Goal: Information Seeking & Learning: Find specific fact

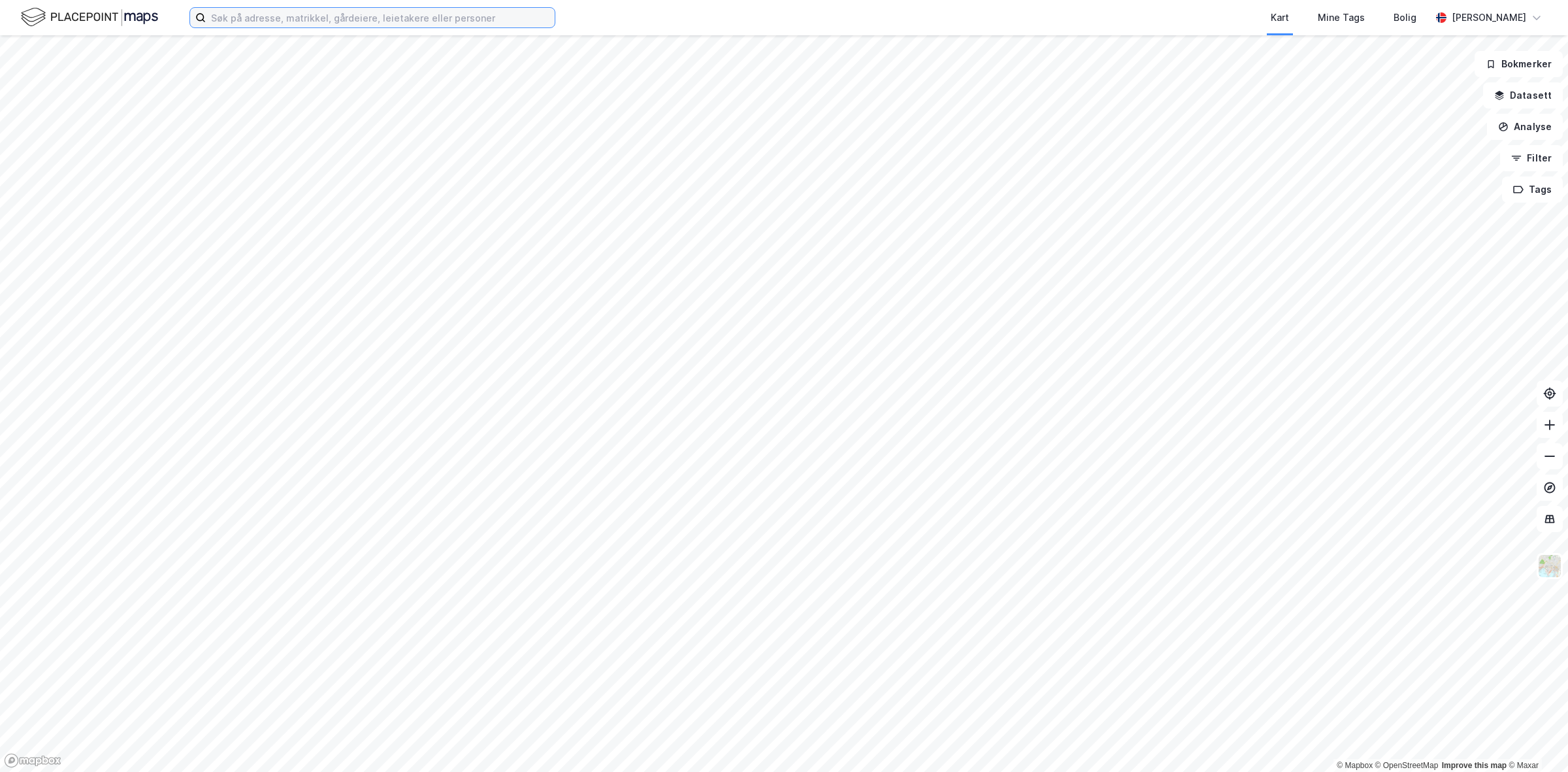
click at [411, 11] on input at bounding box center [380, 17] width 349 height 20
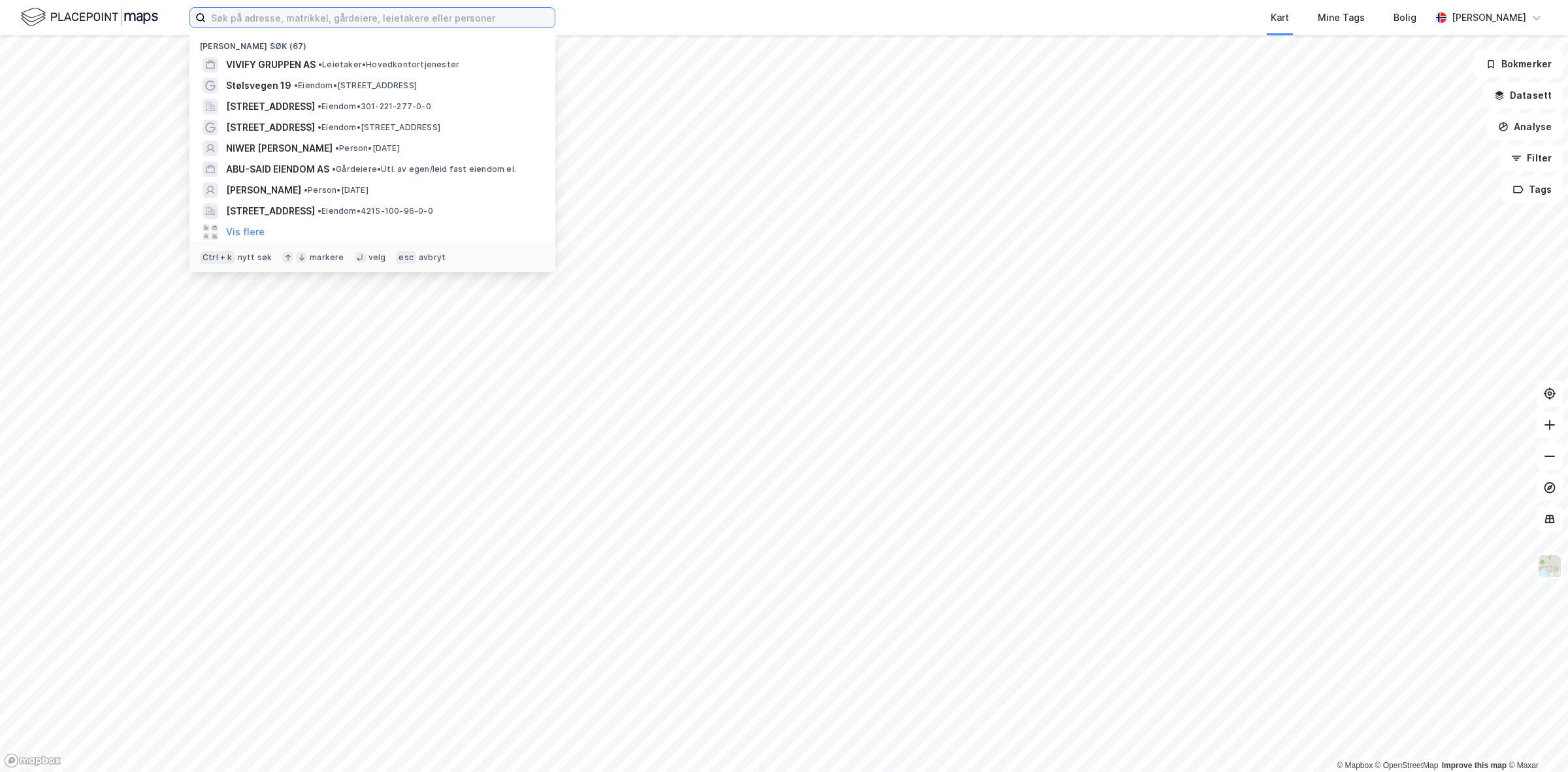
paste input "[PERSON_NAME][STREET_ADDRESS]"
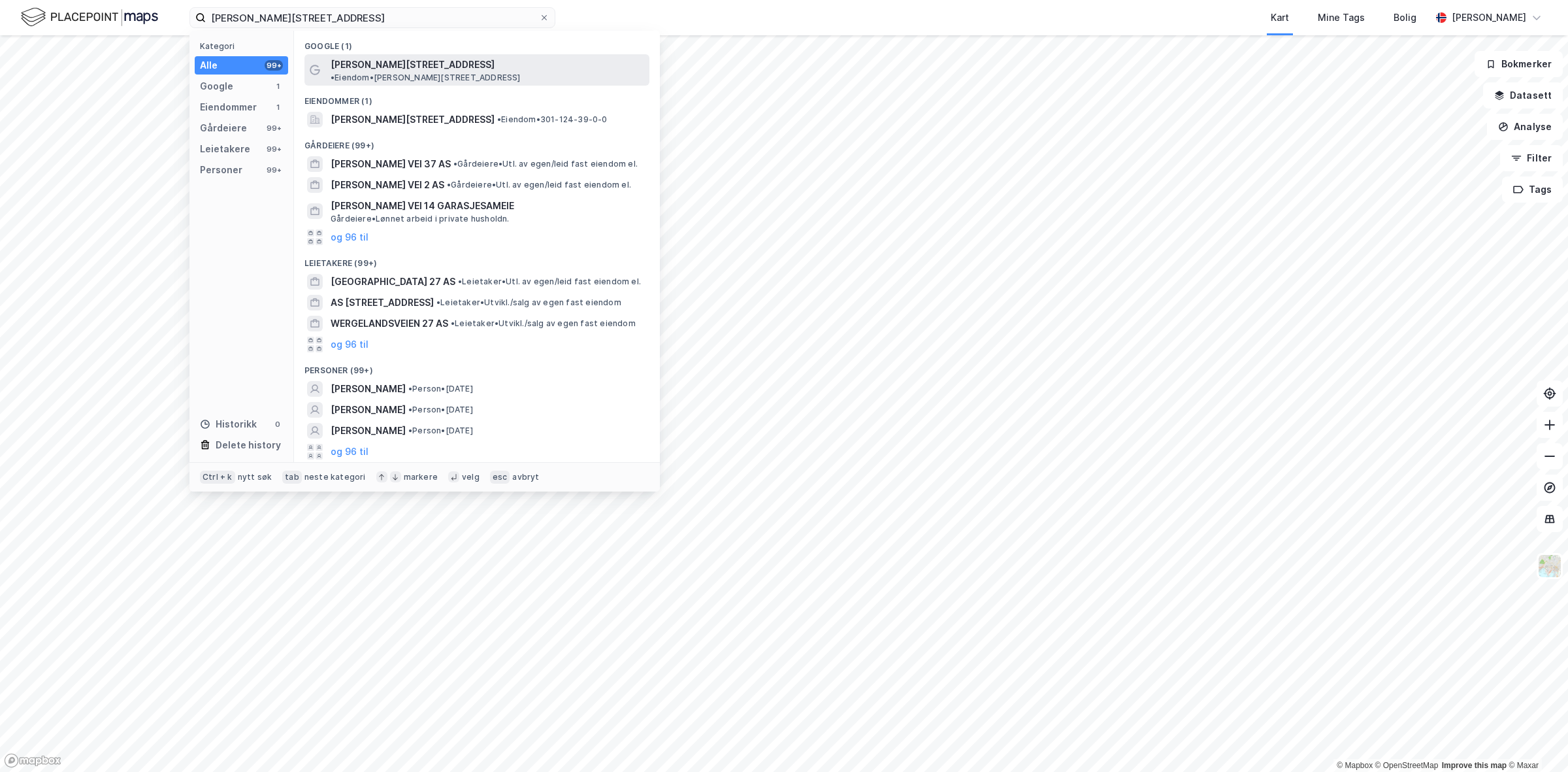
click at [432, 73] on span "• Eiendom • [PERSON_NAME][STREET_ADDRESS]" at bounding box center [425, 78] width 190 height 11
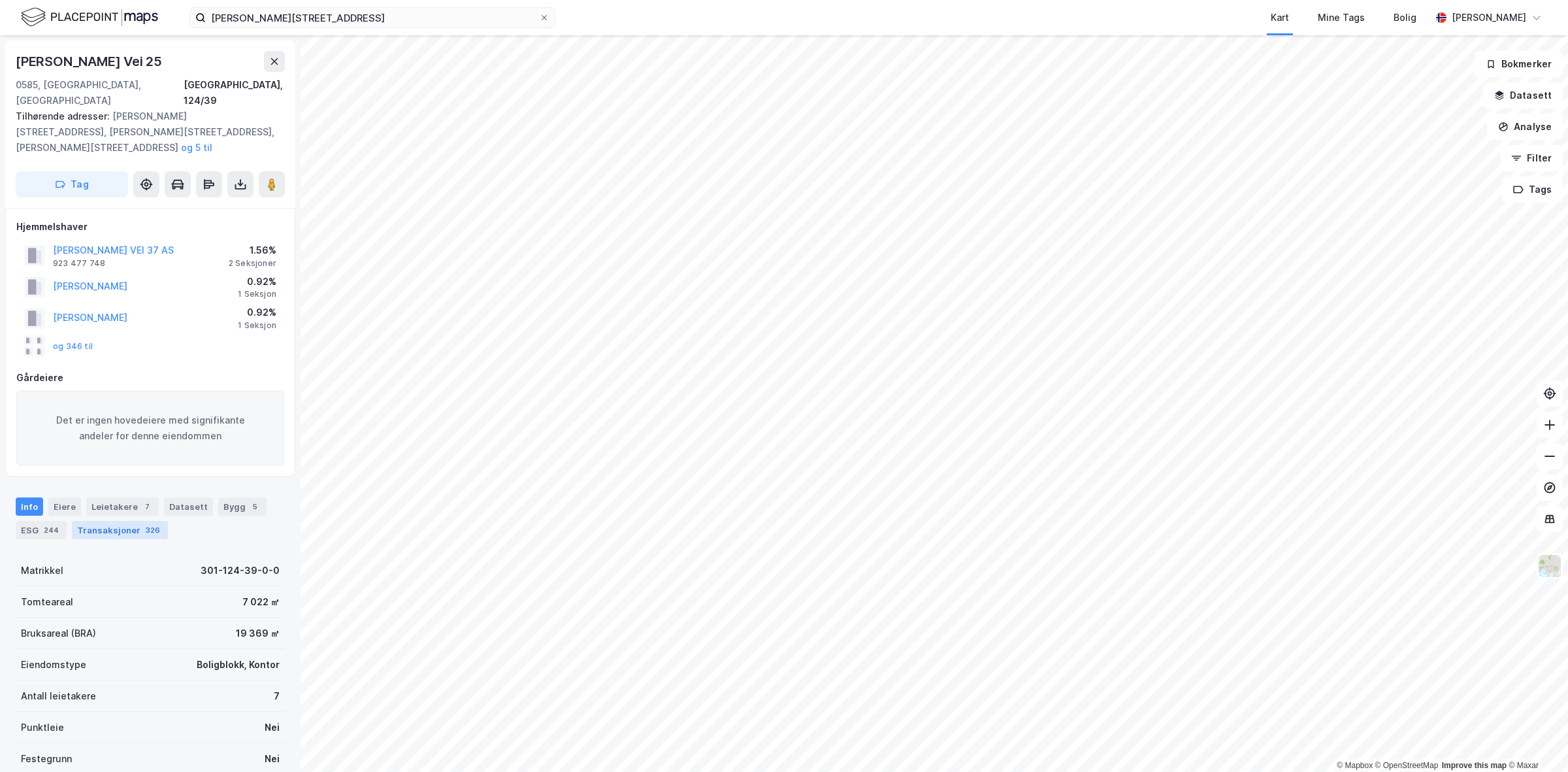
click at [123, 521] on div "Transaksjoner 326" at bounding box center [120, 531] width 96 height 18
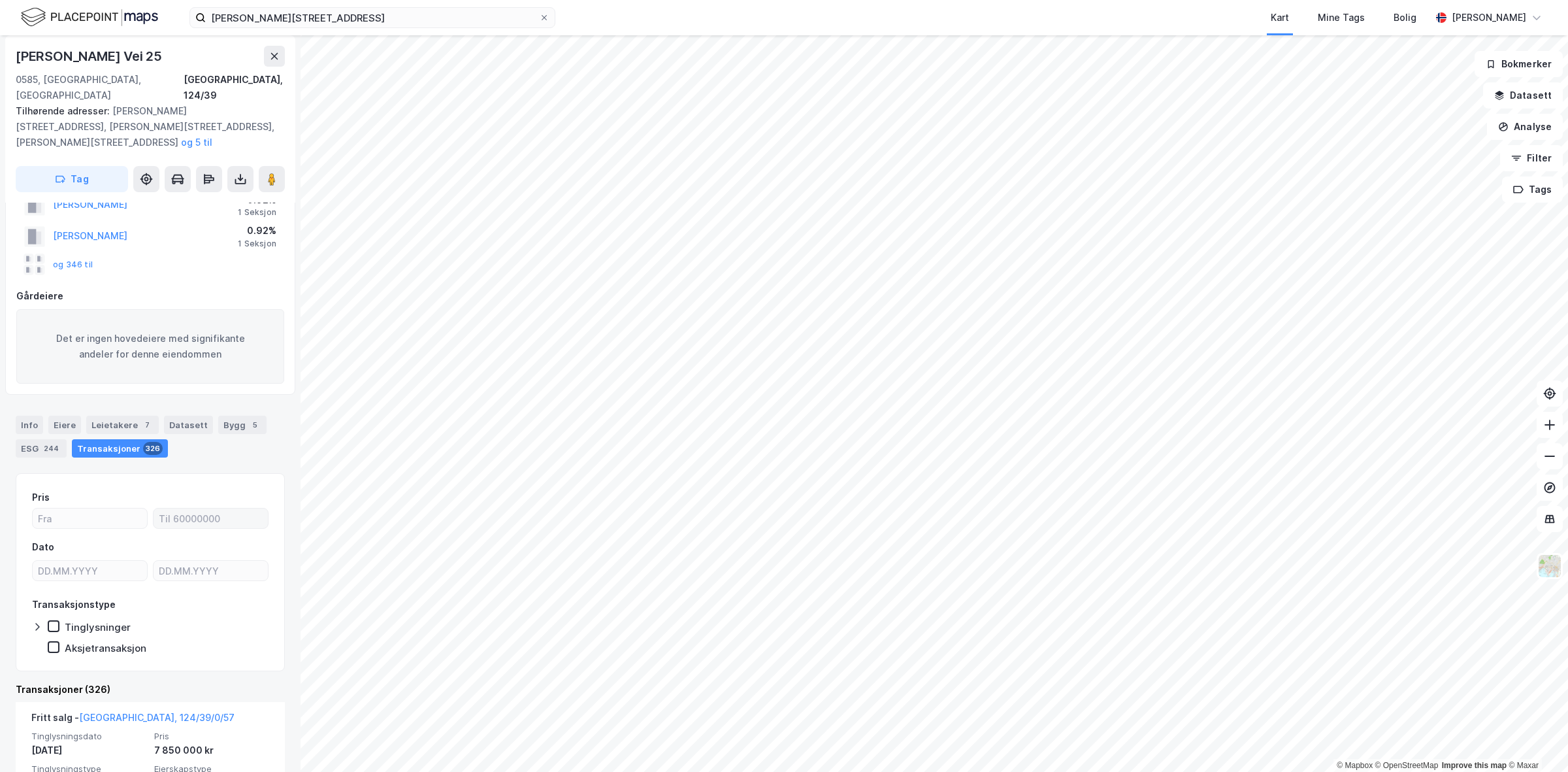
scroll to position [163, 0]
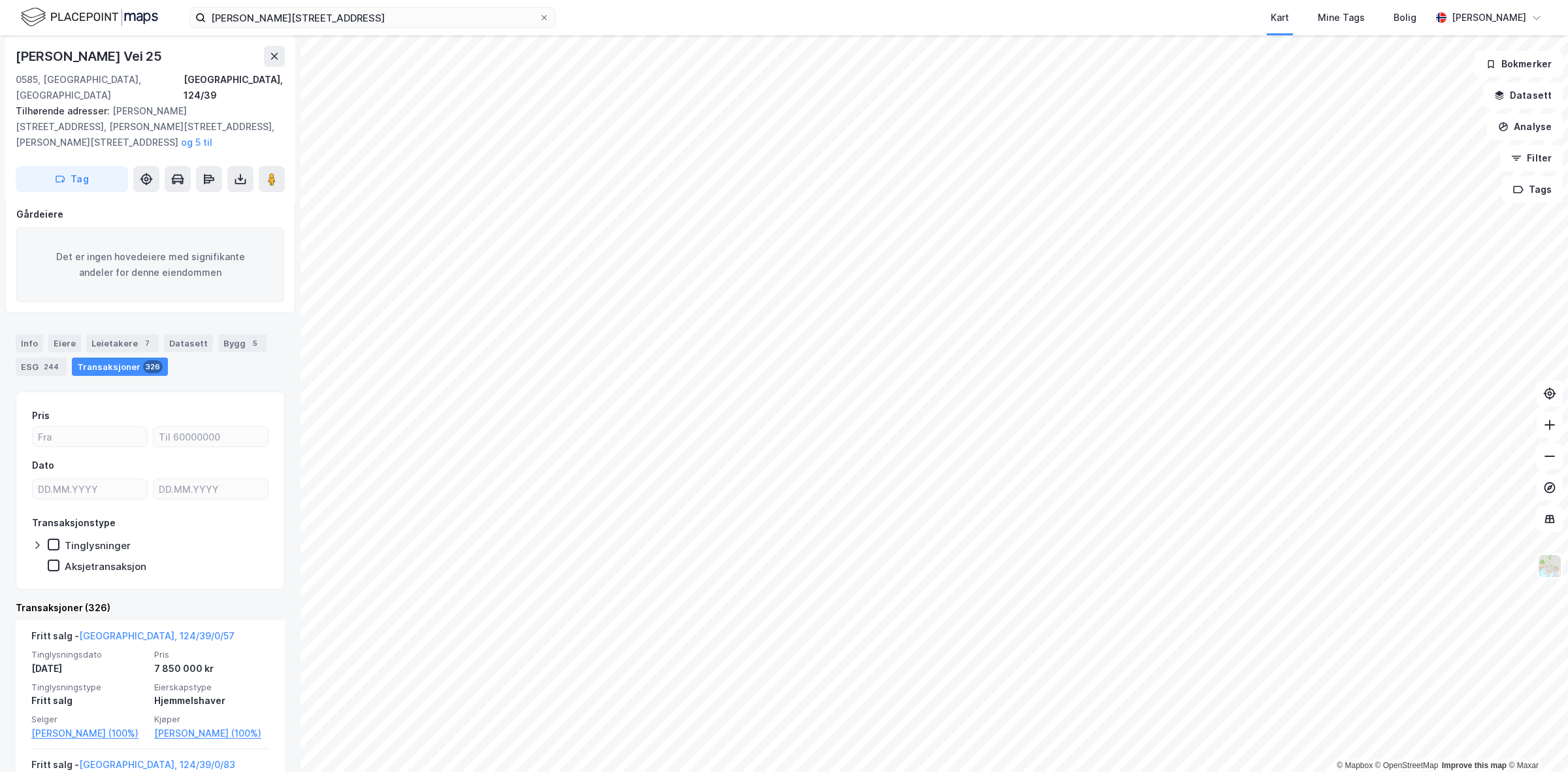
click at [89, 560] on div "Aksjetransaksjon" at bounding box center [106, 566] width 82 height 12
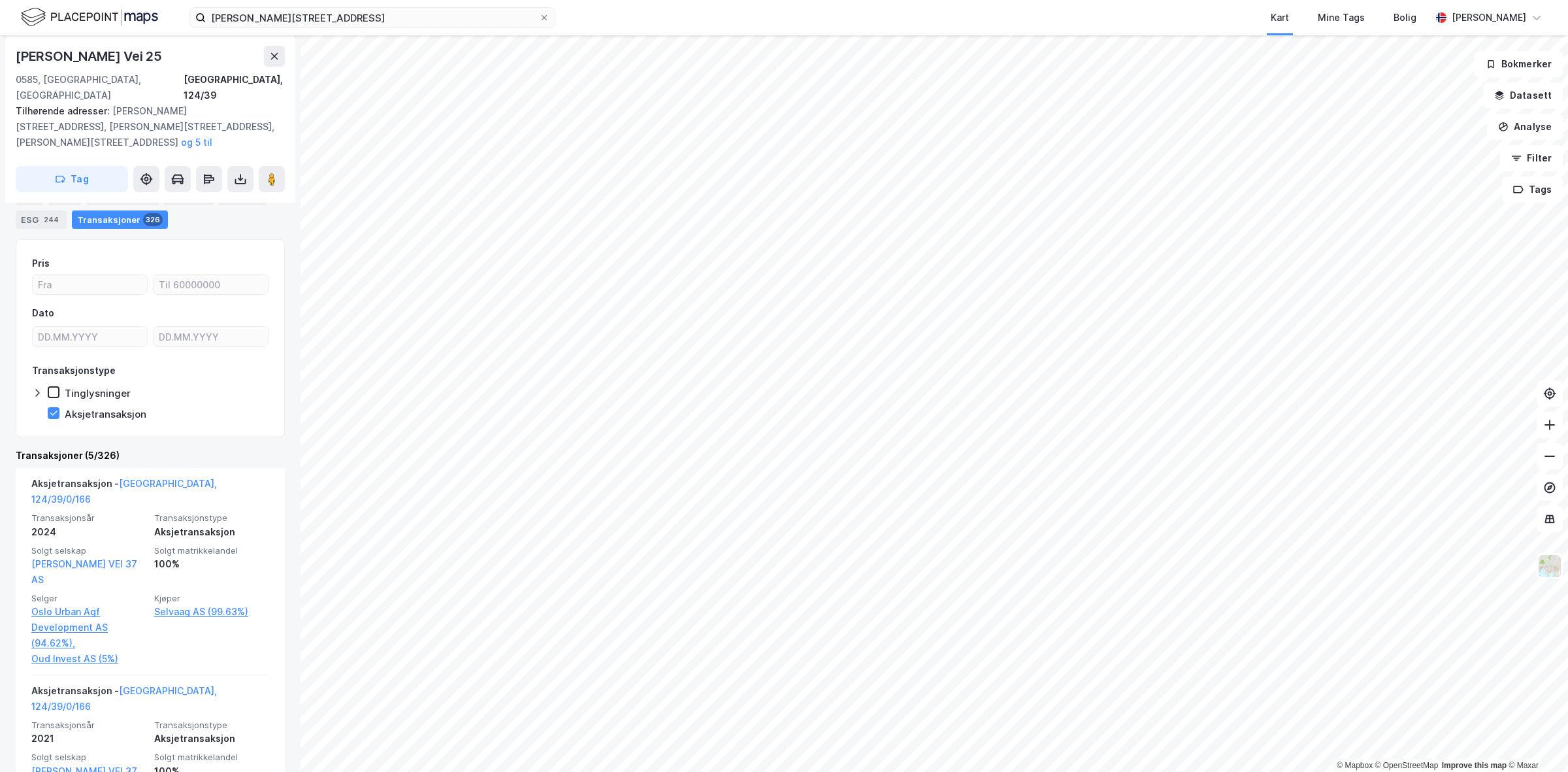
scroll to position [302, 0]
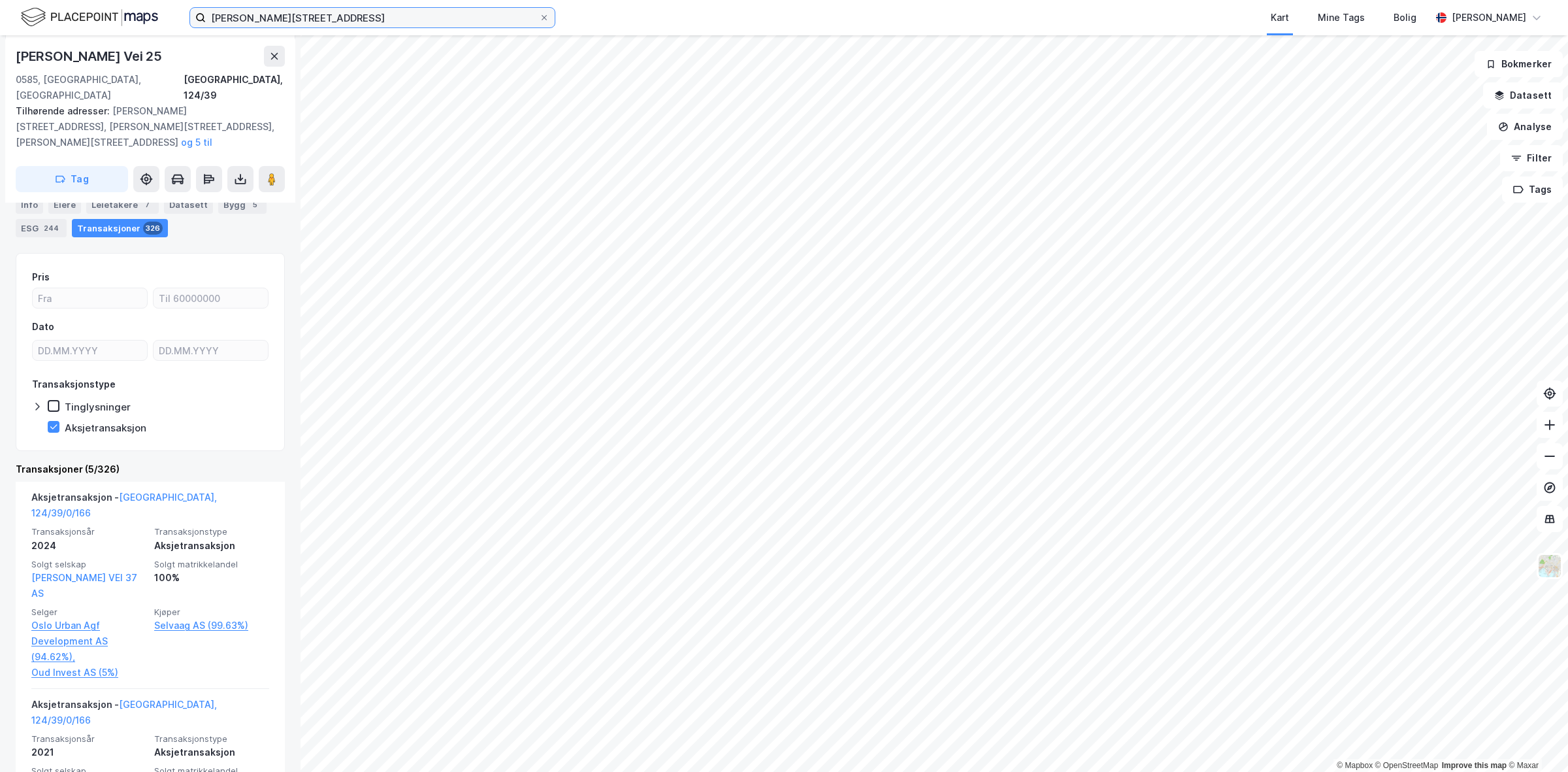
click at [371, 22] on input "[PERSON_NAME][STREET_ADDRESS]" at bounding box center [372, 17] width 334 height 20
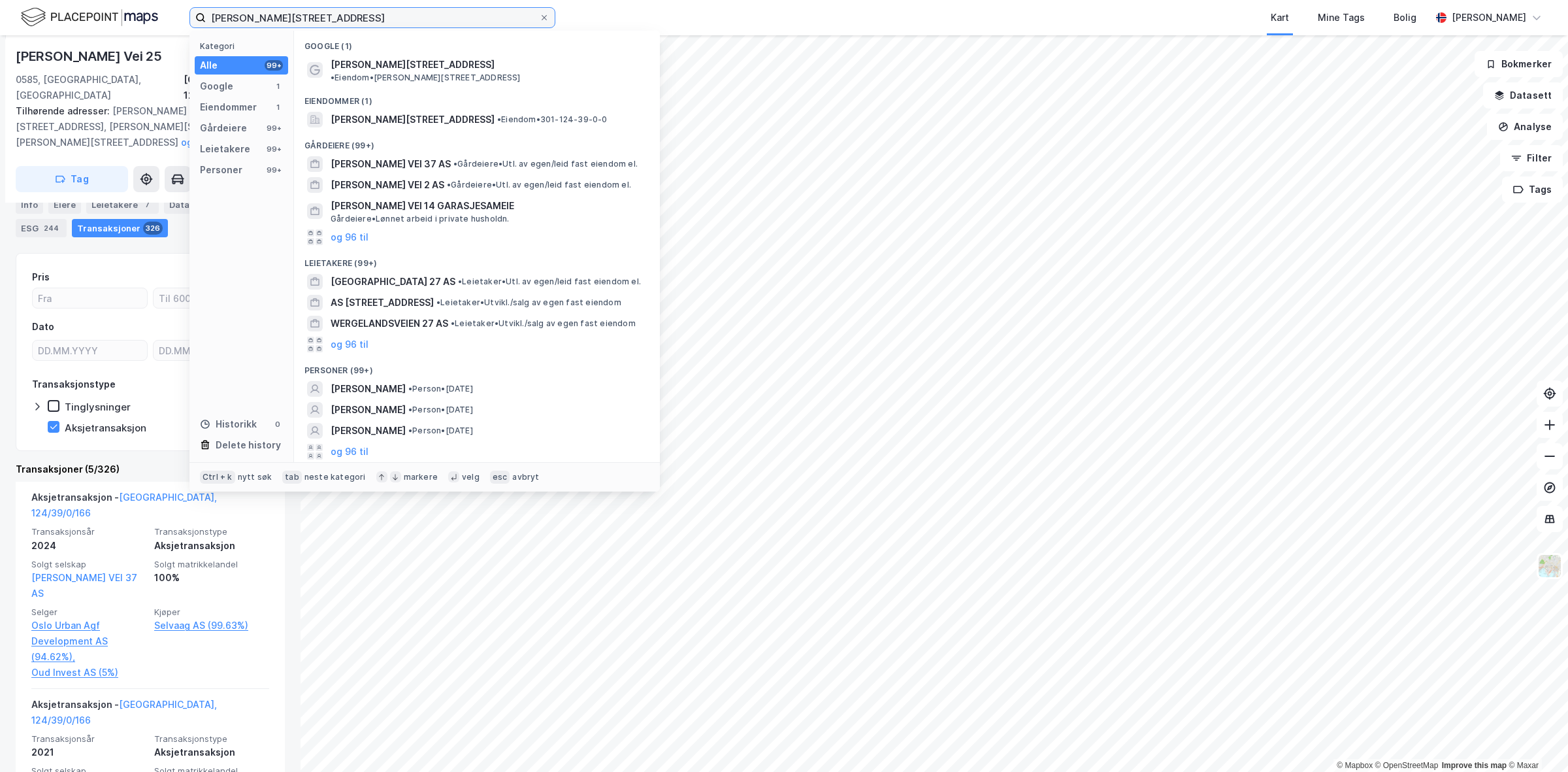
click at [371, 22] on input "[PERSON_NAME][STREET_ADDRESS]" at bounding box center [372, 17] width 334 height 20
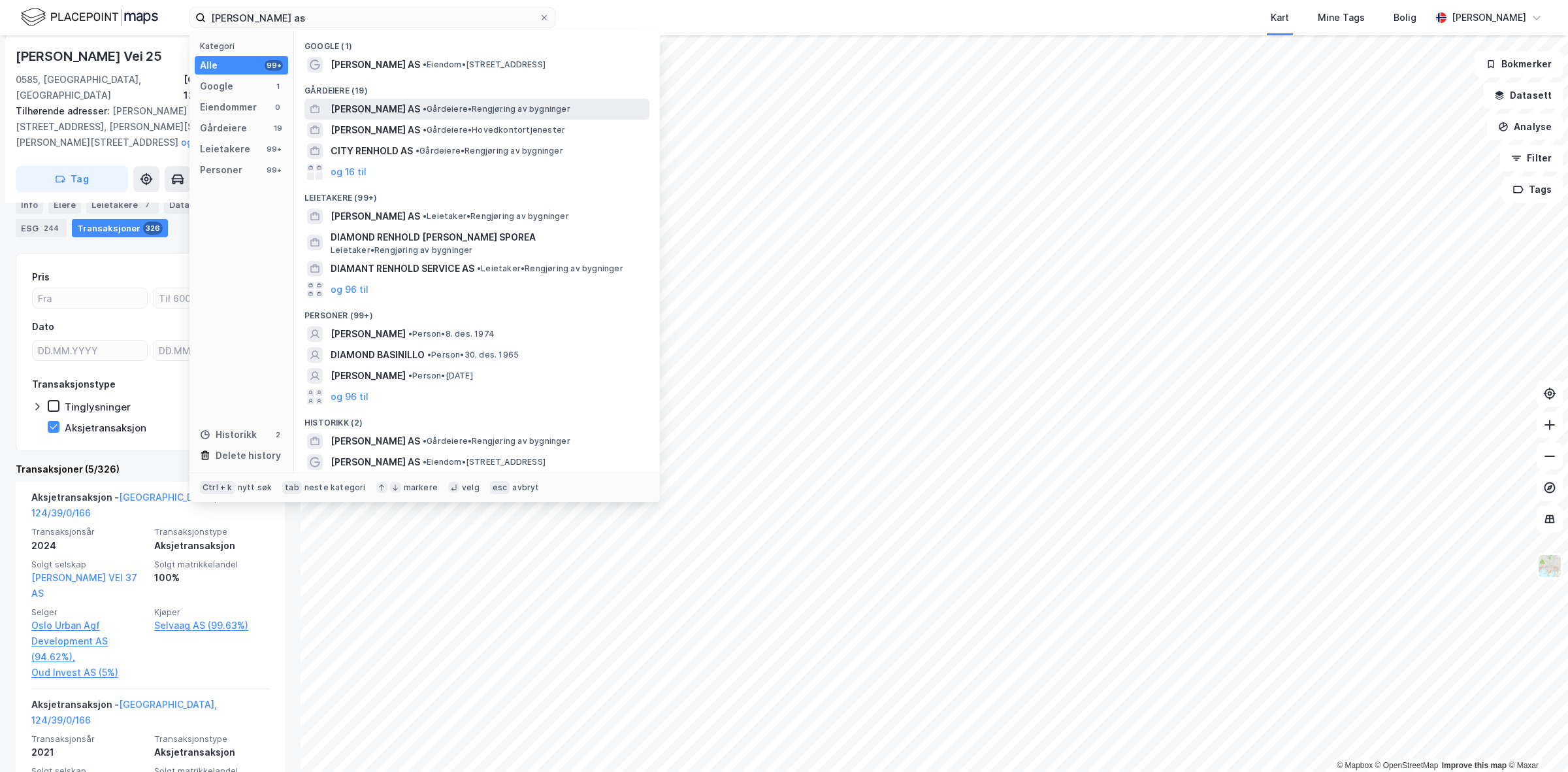
click at [486, 108] on span "• Gårdeiere • Rengjøring av bygninger" at bounding box center [496, 109] width 147 height 11
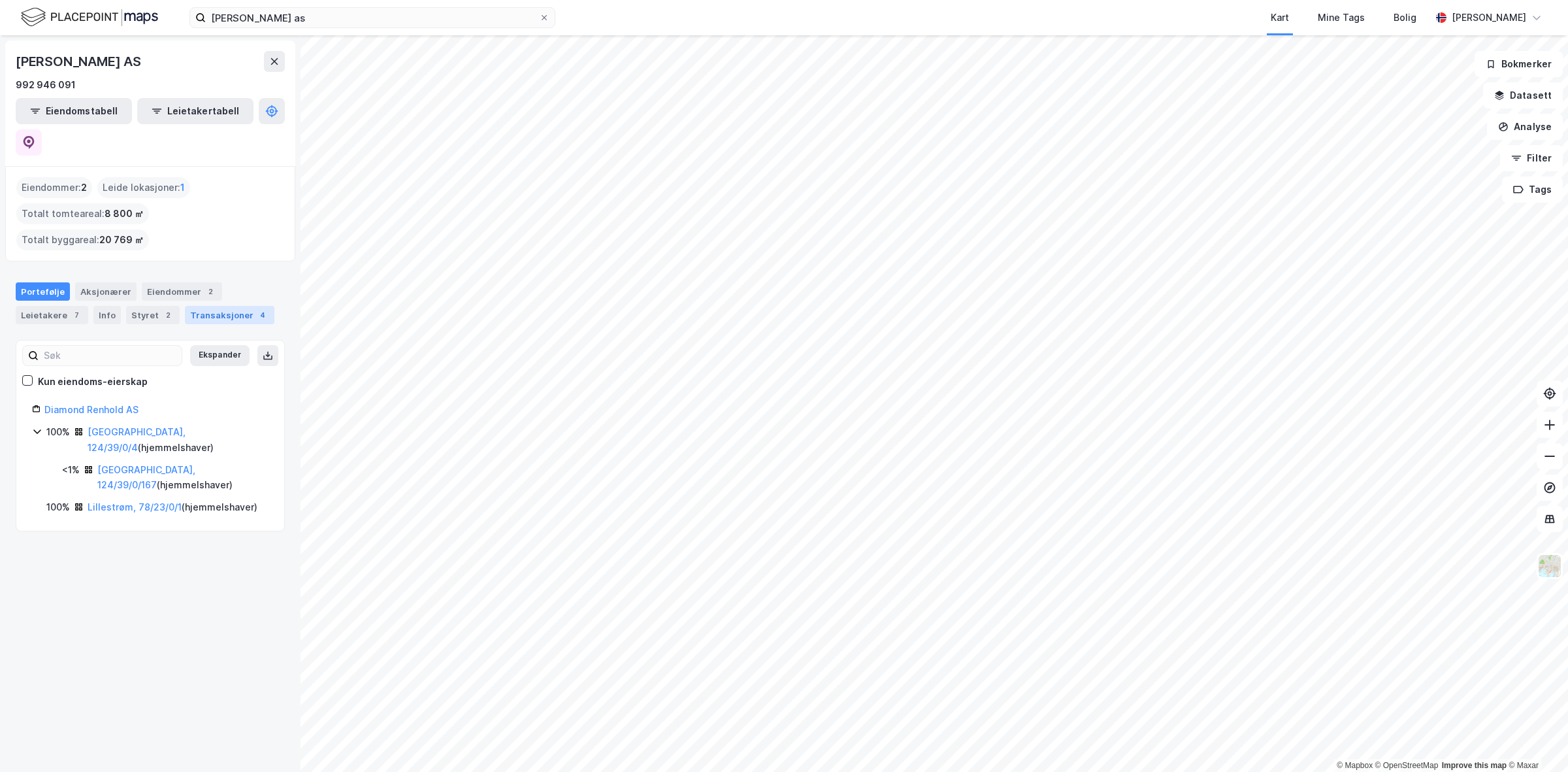
click at [200, 306] on div "Transaksjoner 4" at bounding box center [229, 315] width 89 height 18
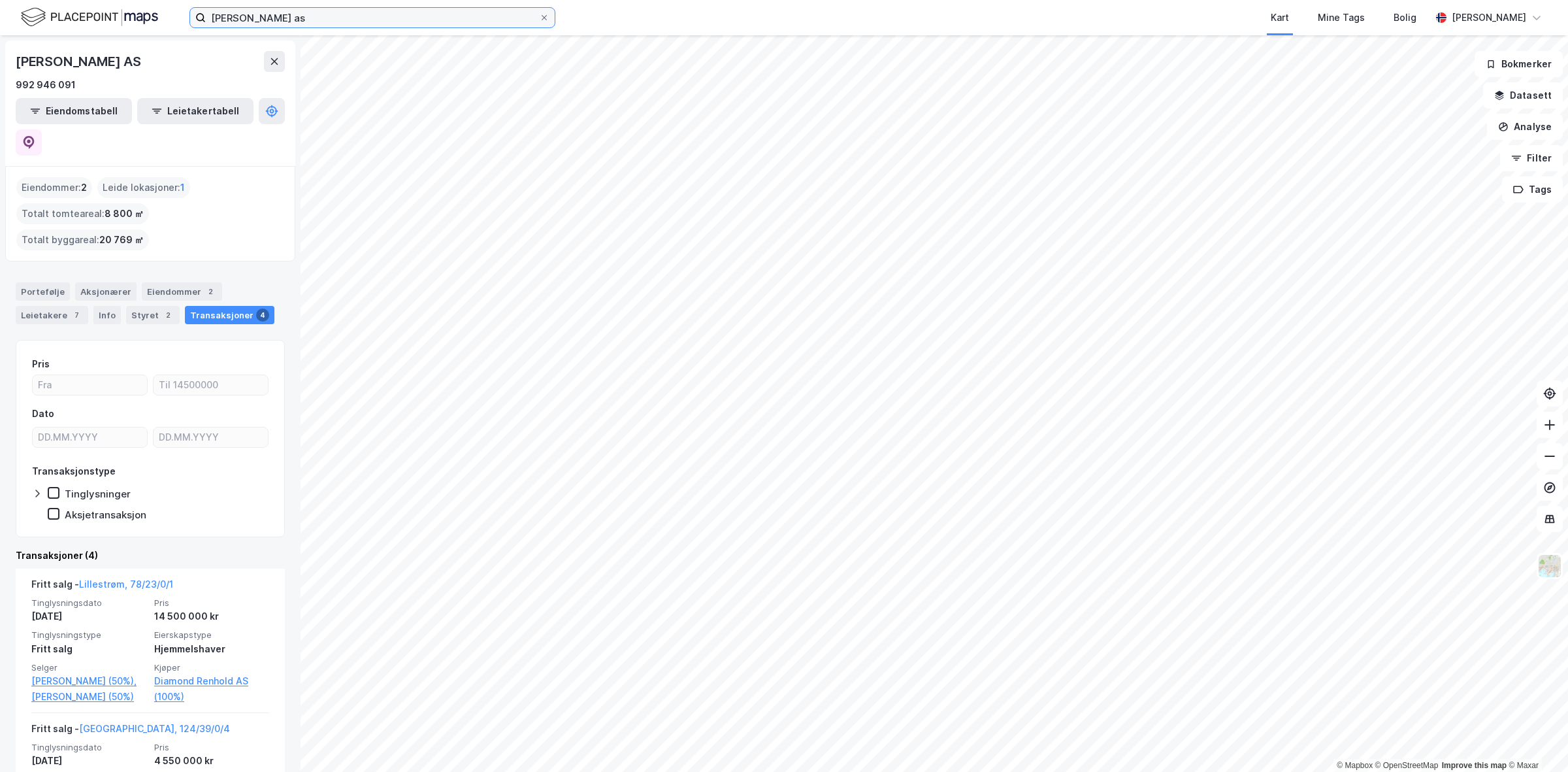
click at [340, 22] on input "[PERSON_NAME] as" at bounding box center [372, 17] width 334 height 20
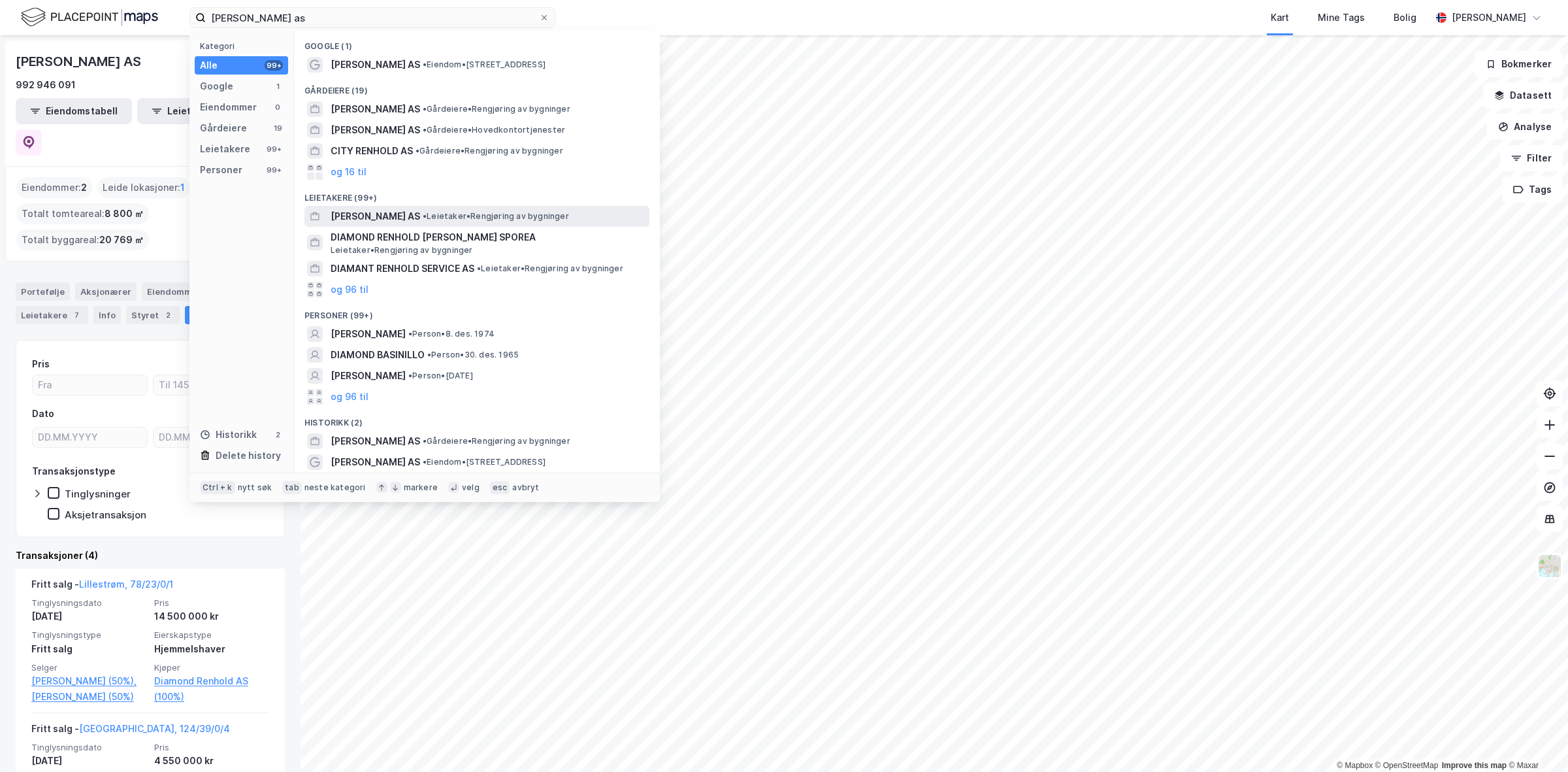
click at [497, 213] on span "• Leietaker • Rengjøring av bygninger" at bounding box center [496, 216] width 147 height 11
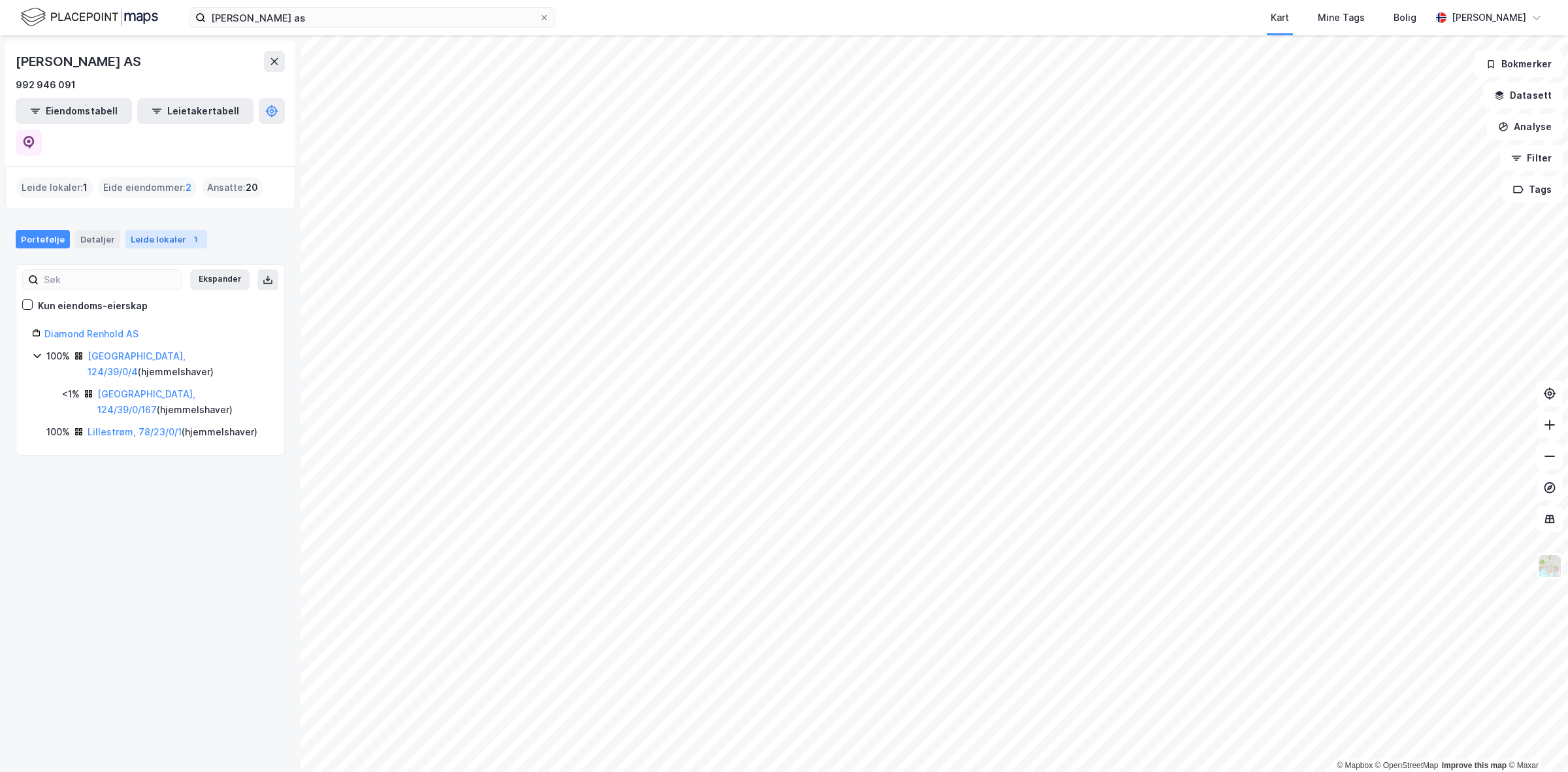
click at [160, 230] on div "Leide lokaler 1" at bounding box center [166, 239] width 82 height 18
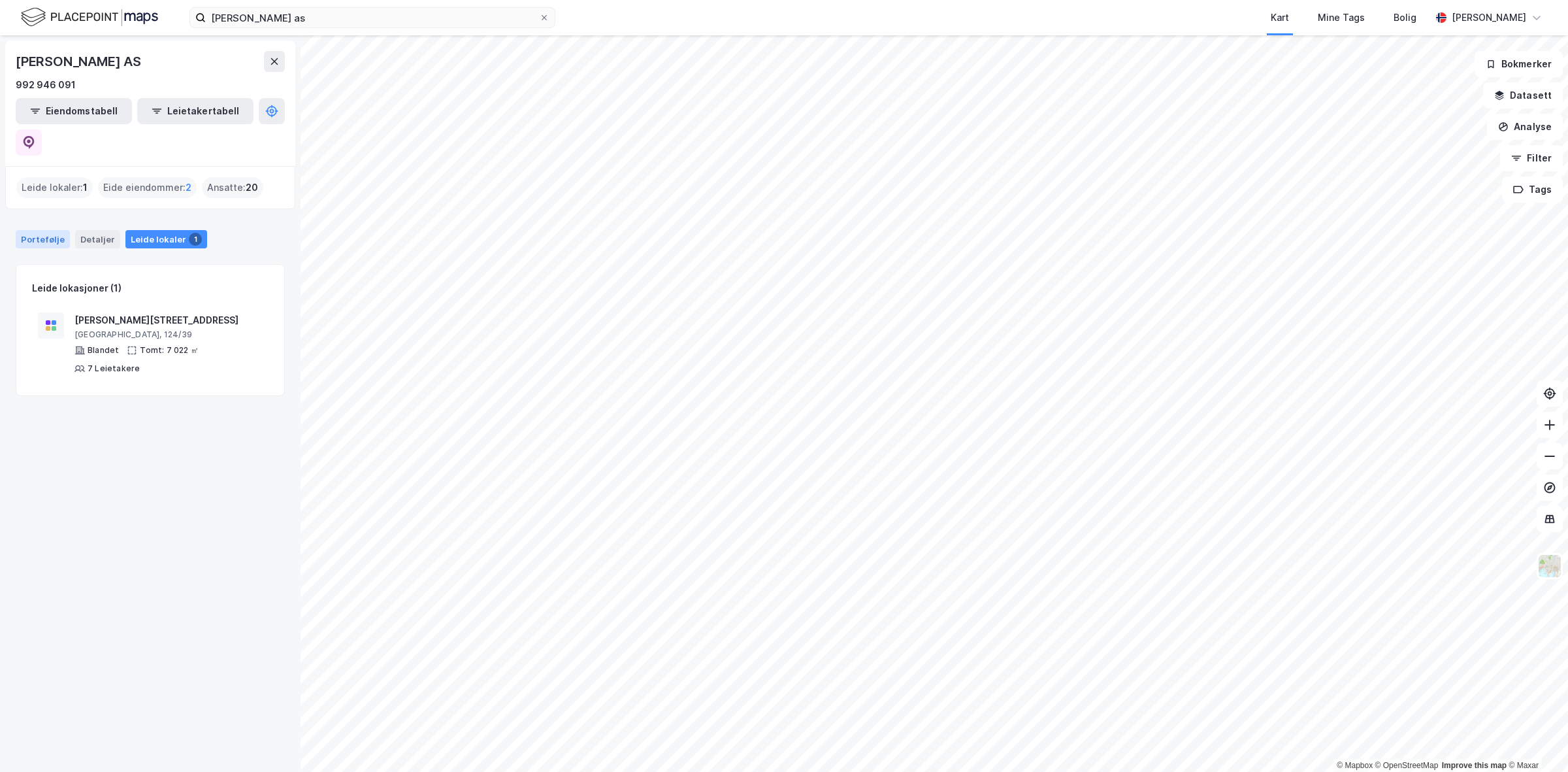
click at [41, 230] on div "Portefølje" at bounding box center [43, 239] width 54 height 18
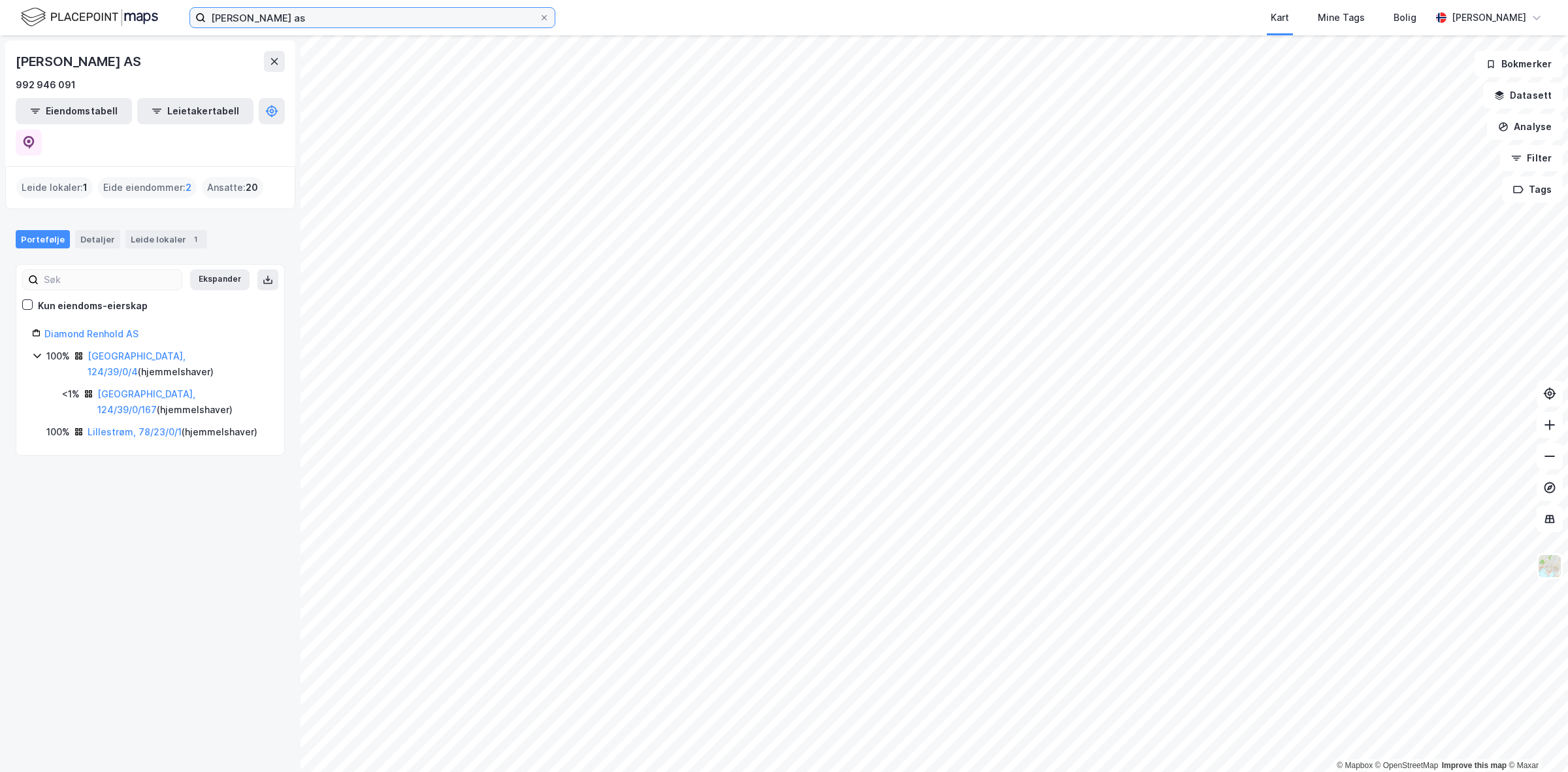
click at [340, 24] on input "[PERSON_NAME] as" at bounding box center [372, 17] width 334 height 20
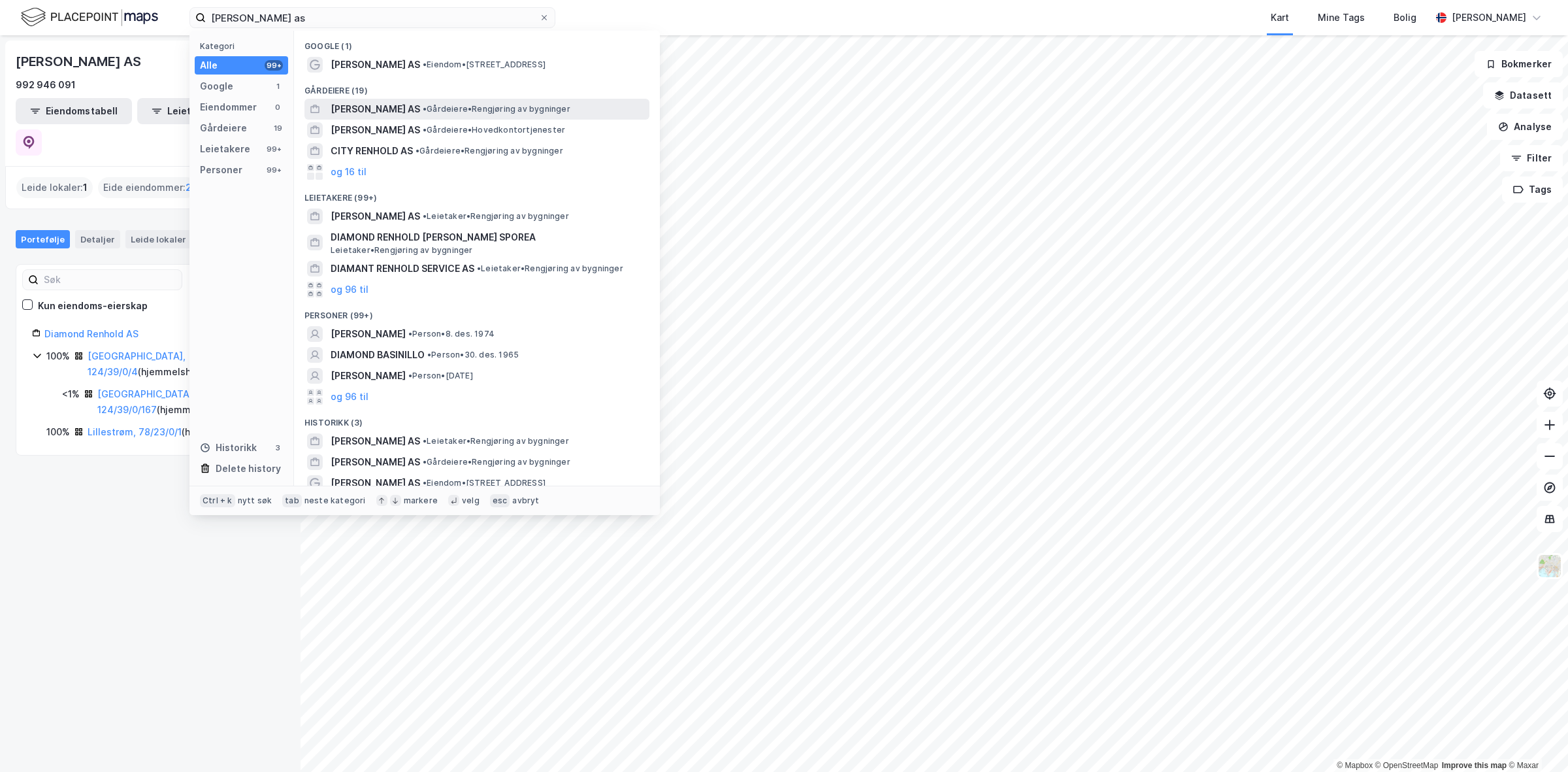
click at [485, 108] on span "• Gårdeiere • Rengjøring av bygninger" at bounding box center [496, 109] width 147 height 11
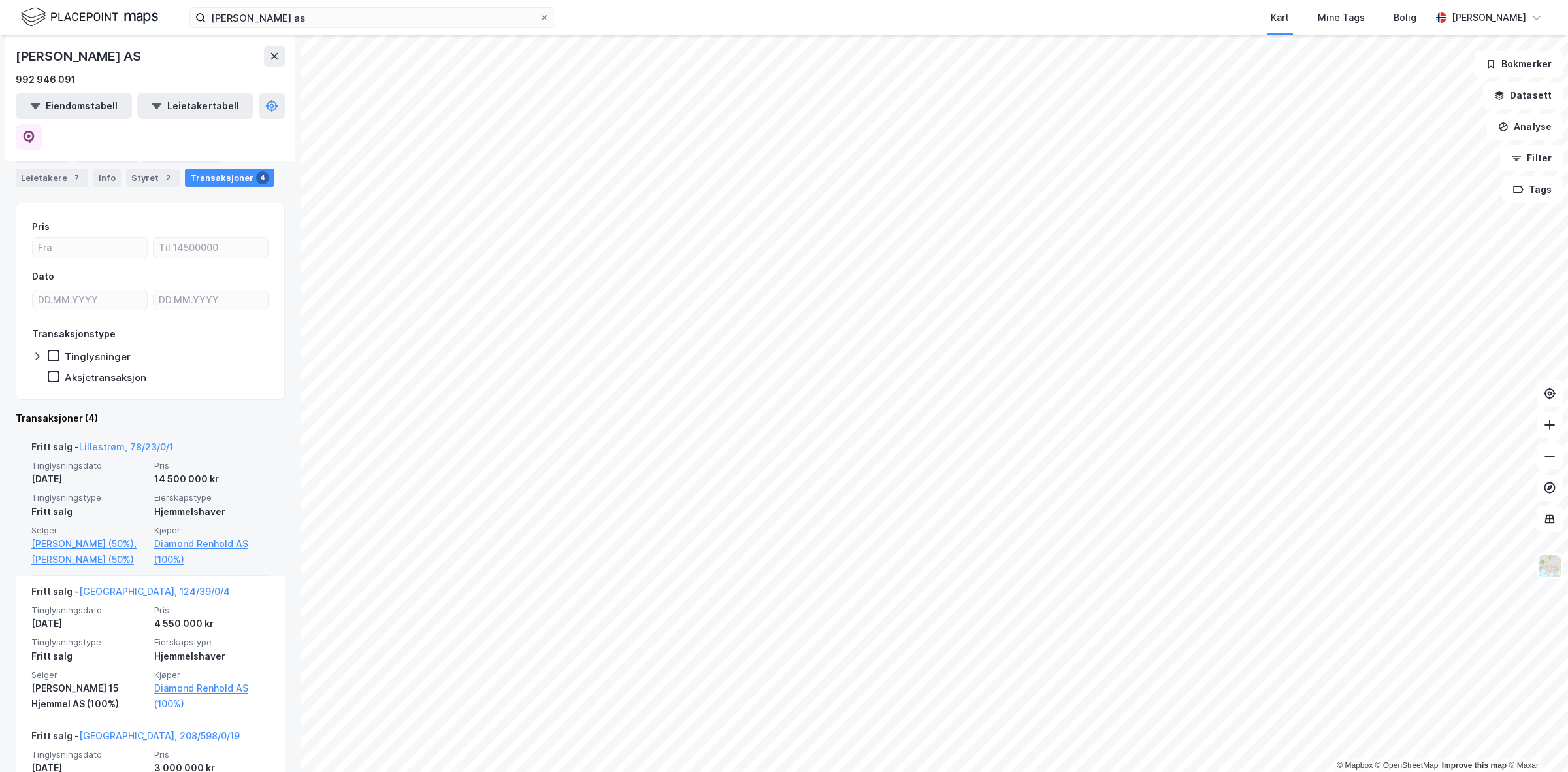
scroll to position [102, 0]
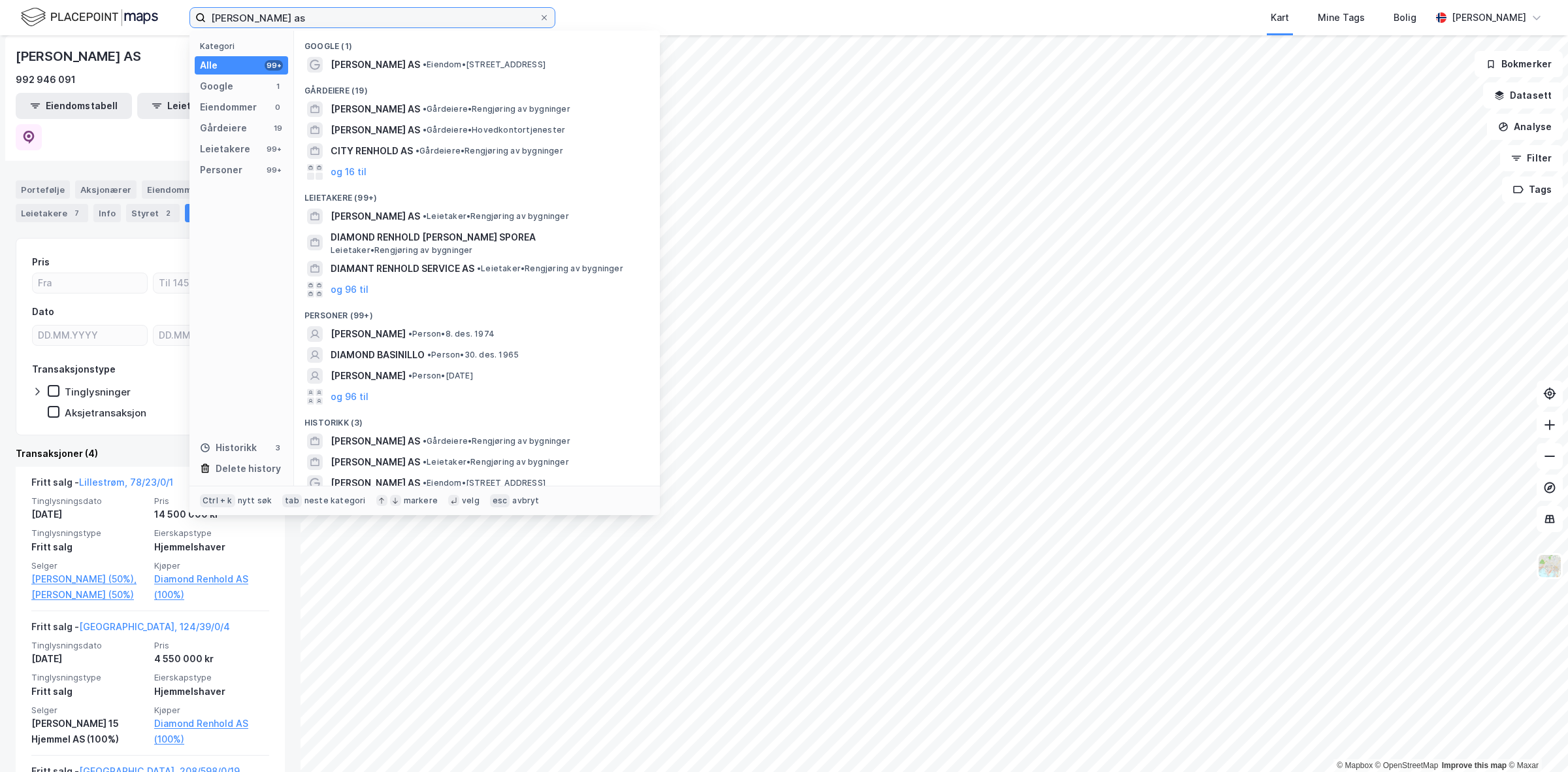
drag, startPoint x: 344, startPoint y: 21, endPoint x: 151, endPoint y: 23, distance: 193.0
click at [151, 23] on div "diamond renhold as Kategori Alle 99+ Google 1 Eiendommer 0 Gårdeiere 19 Leietak…" at bounding box center [784, 17] width 1568 height 36
paste input "[PERSON_NAME]"
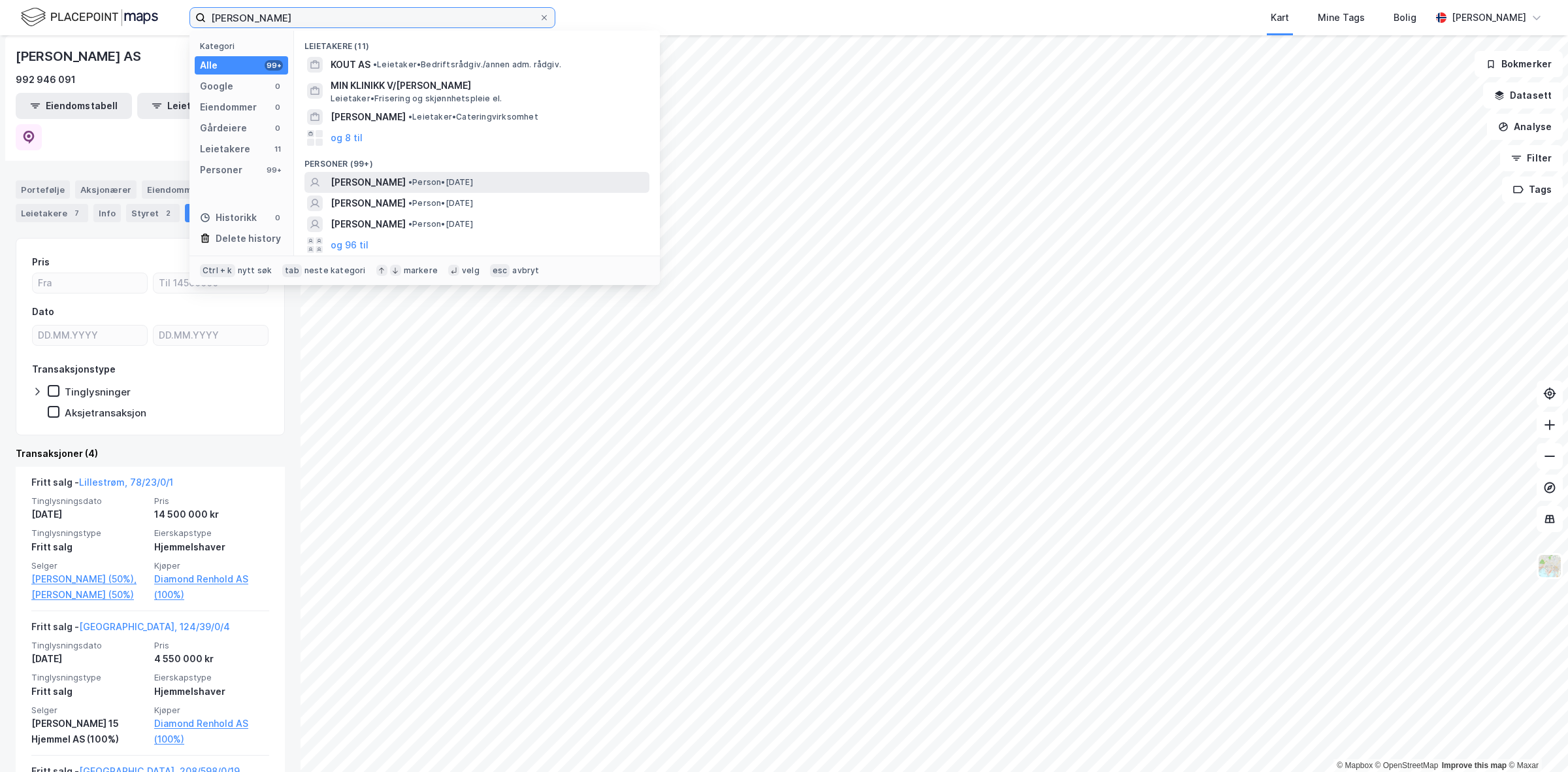
type input "[PERSON_NAME]"
click at [406, 181] on span "[PERSON_NAME]" at bounding box center [368, 182] width 75 height 16
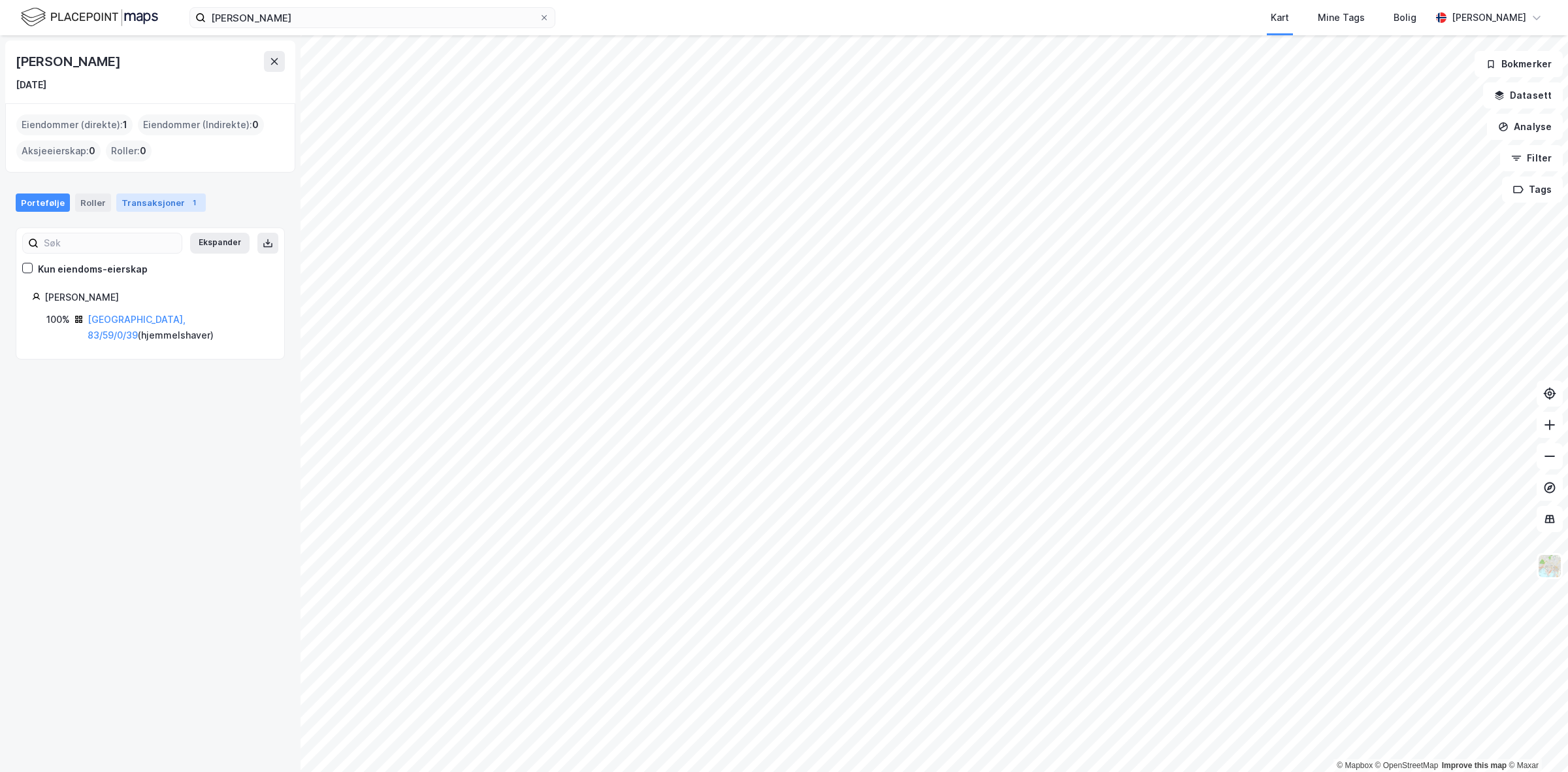
click at [171, 203] on div "Transaksjoner 1" at bounding box center [161, 203] width 89 height 18
